Goal: Task Accomplishment & Management: Manage account settings

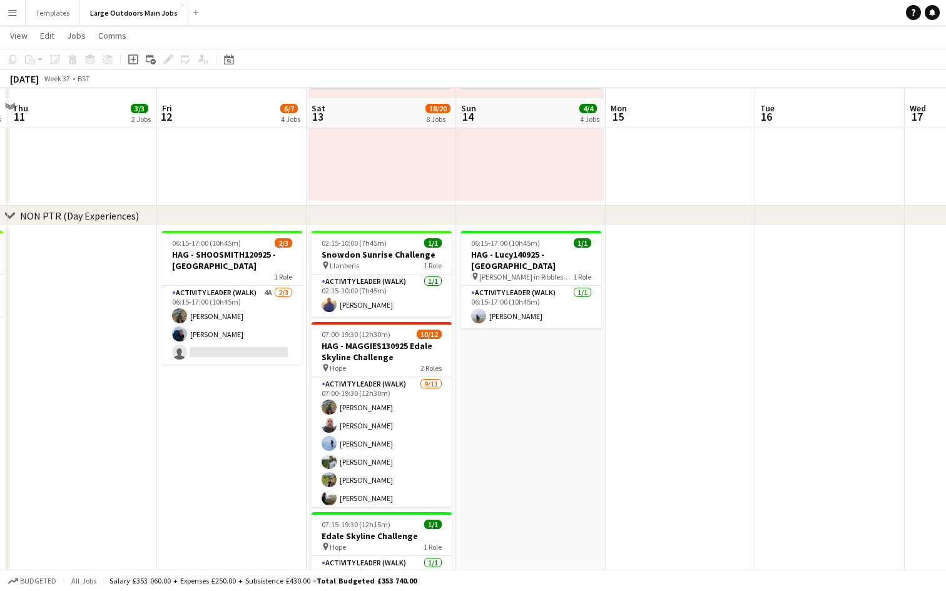
scroll to position [850, 0]
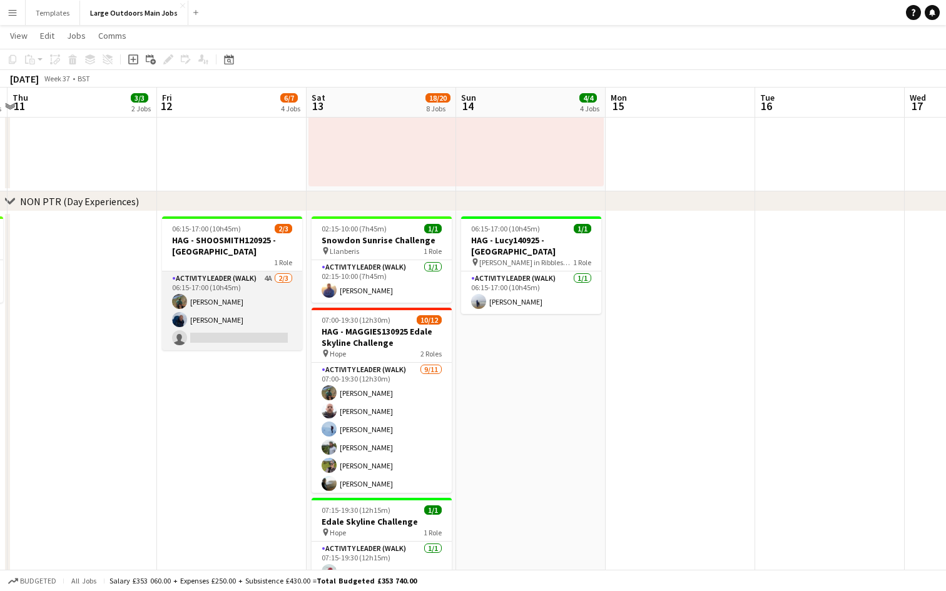
click at [226, 335] on app-card-role "Activity Leader (Walk) 4A [DATE] 06:15-17:00 (10h45m) [PERSON_NAME] [PERSON_NAM…" at bounding box center [232, 311] width 140 height 79
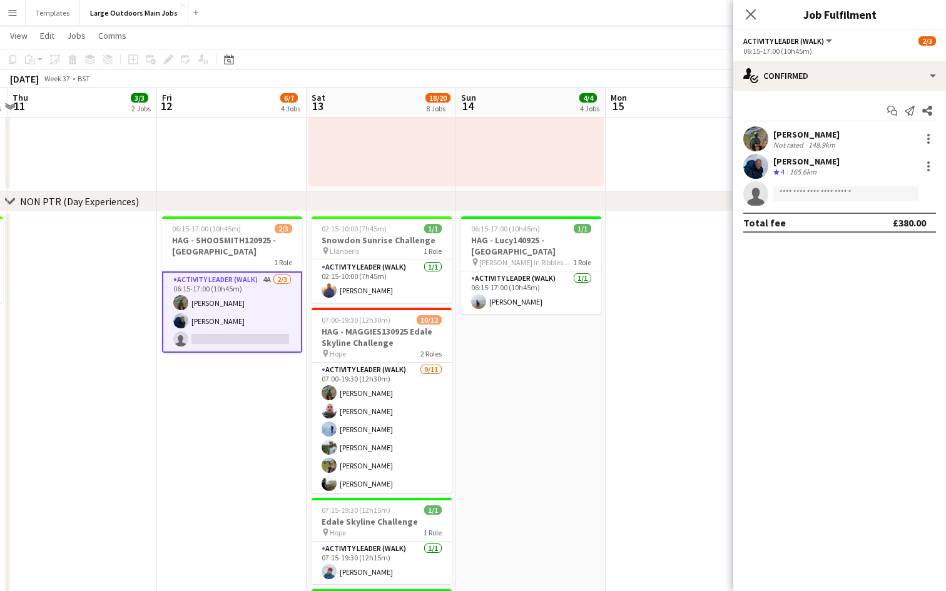
click at [895, 98] on div "Start chat Send notification Share [PERSON_NAME] Not rated 148.9km [PERSON_NAME…" at bounding box center [839, 167] width 213 height 152
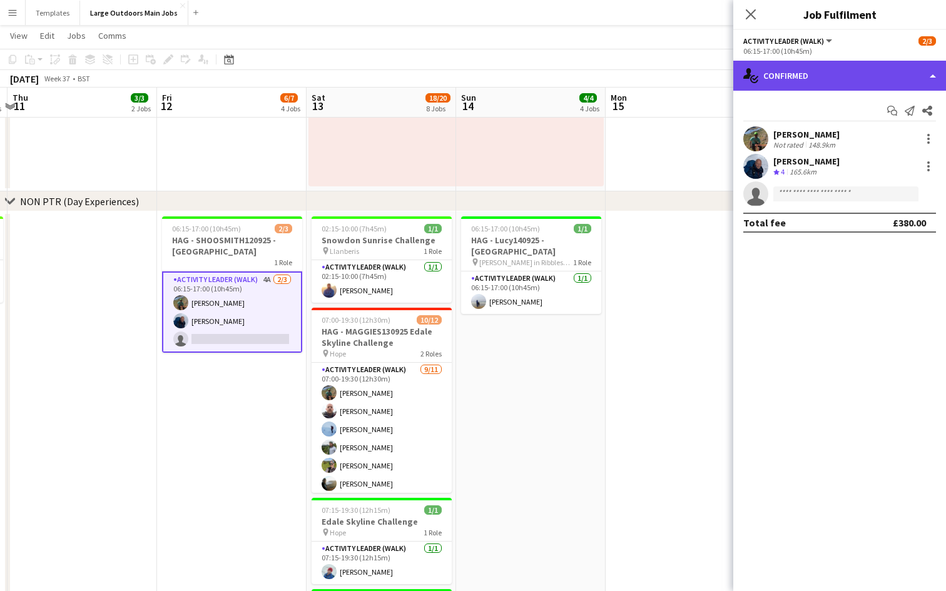
click at [898, 84] on div "single-neutral-actions-check-2 Confirmed" at bounding box center [839, 76] width 213 height 30
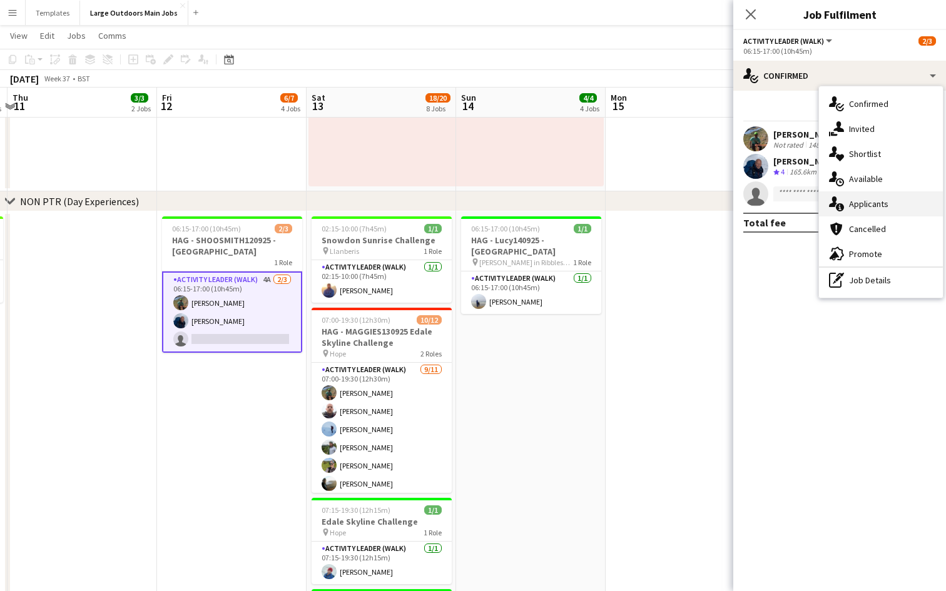
click at [895, 199] on div "single-neutral-actions-information Applicants" at bounding box center [881, 203] width 124 height 25
